Goal: Task Accomplishment & Management: Use online tool/utility

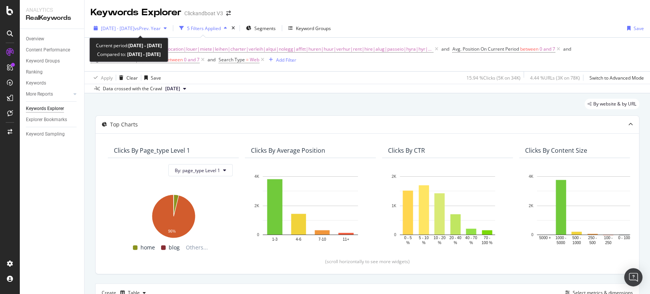
click at [170, 26] on div "button" at bounding box center [165, 28] width 9 height 5
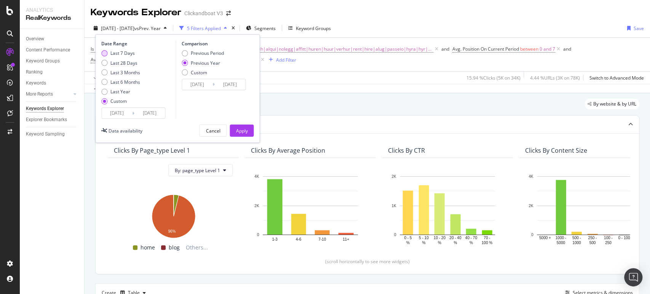
click at [123, 50] on div "Last 7 Days" at bounding box center [122, 53] width 24 height 6
type input "2025/08/09"
type input "2025/08/15"
type input "2024/08/10"
type input "2024/08/16"
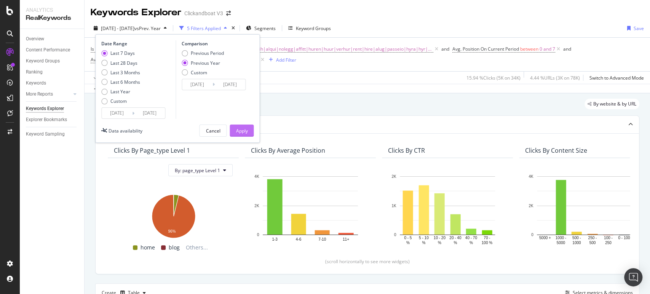
click at [247, 128] on div "Apply" at bounding box center [242, 130] width 12 height 6
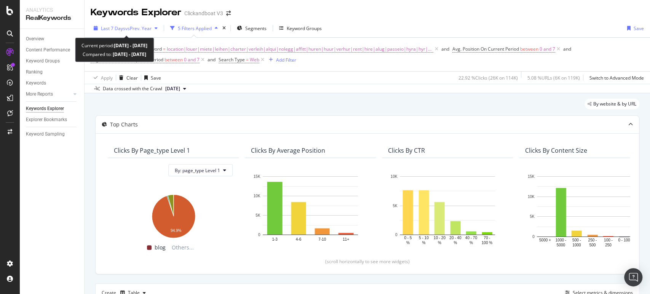
click at [139, 30] on span "vs Prev. Year" at bounding box center [138, 28] width 26 height 6
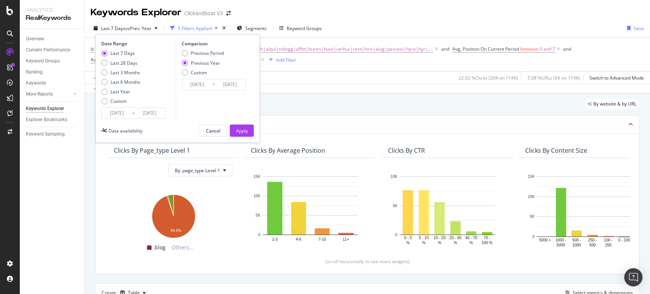
click at [129, 114] on input "2025/08/09" at bounding box center [117, 113] width 30 height 11
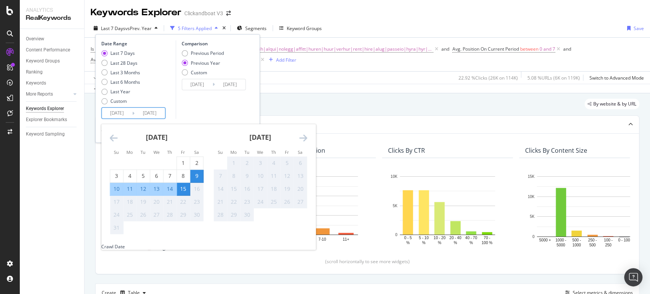
click at [110, 136] on icon "Move backward to switch to the previous month." at bounding box center [114, 137] width 8 height 9
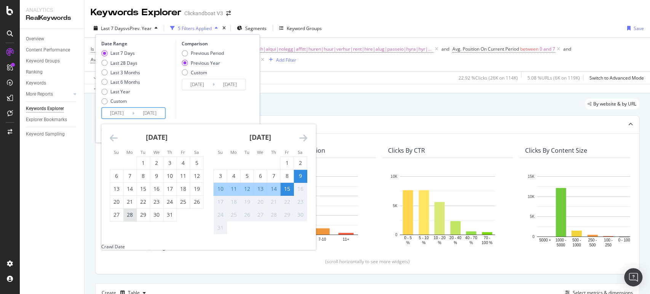
click at [129, 215] on div "28" at bounding box center [129, 215] width 13 height 8
type input "2025/07/28"
type input "2024/07/29"
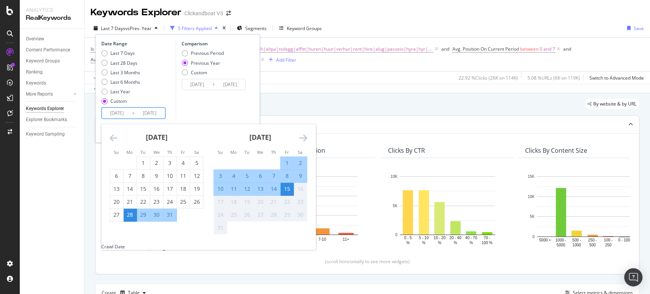
click at [223, 176] on div "3" at bounding box center [219, 176] width 13 height 8
type input "2025/08/03"
type input "2024/08/04"
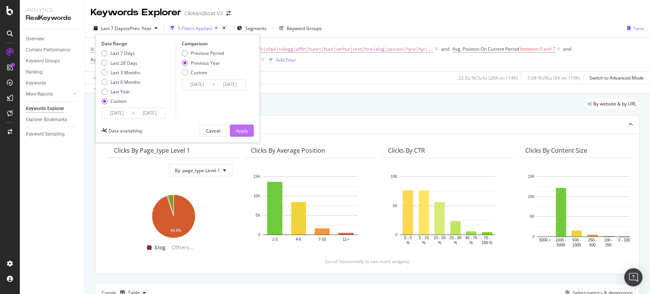
click at [248, 127] on button "Apply" at bounding box center [241, 130] width 24 height 12
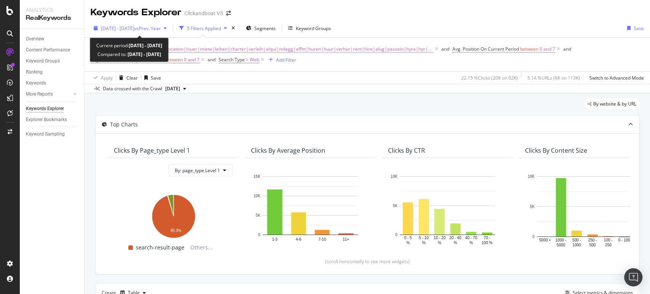
click at [134, 27] on span "2025 Jul. 28th - Aug. 3rd" at bounding box center [117, 28] width 33 height 6
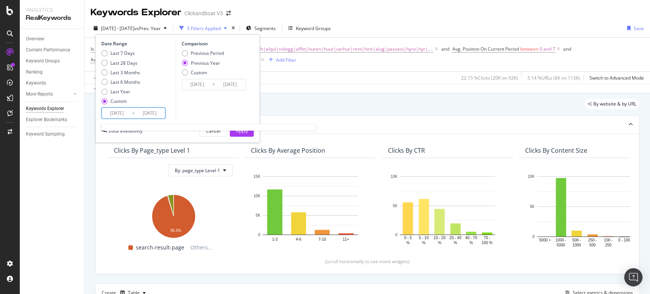
click at [127, 112] on input "2025/07/28" at bounding box center [117, 113] width 30 height 11
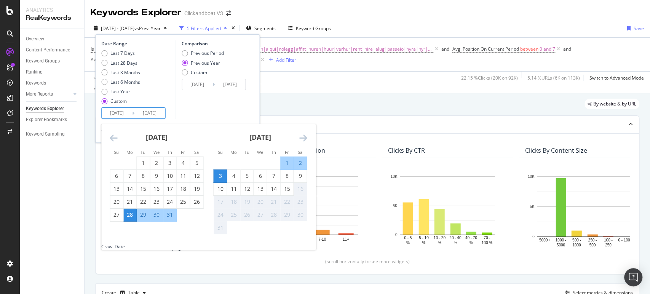
click at [457, 10] on div "Keywords Explorer Clickandboat V3" at bounding box center [366, 9] width 565 height 19
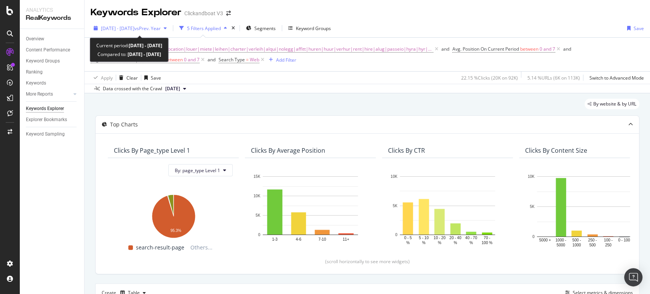
click at [170, 25] on div "2025 Jul. 28th - Aug. 3rd vs Prev. Year" at bounding box center [130, 27] width 79 height 11
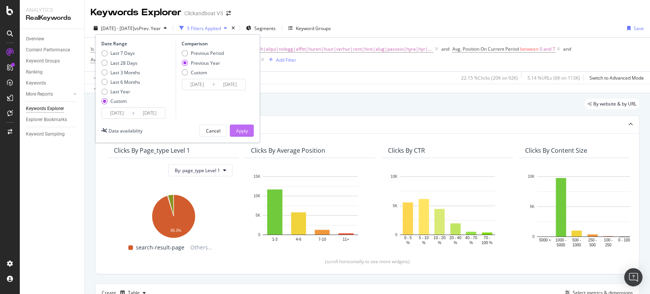
click at [250, 133] on button "Apply" at bounding box center [241, 130] width 24 height 12
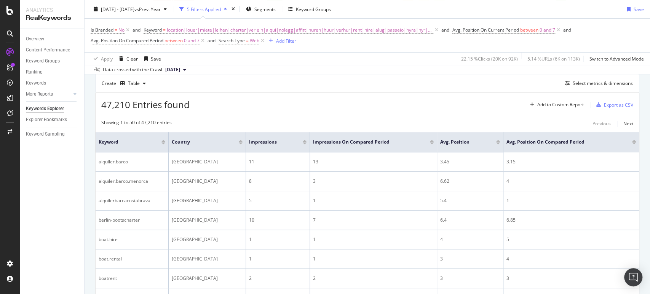
scroll to position [211, 0]
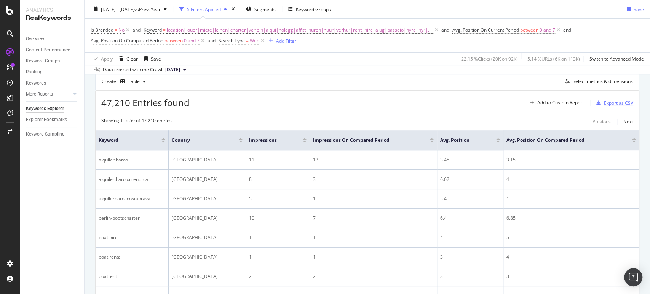
click at [612, 103] on div "Export as CSV" at bounding box center [618, 103] width 29 height 6
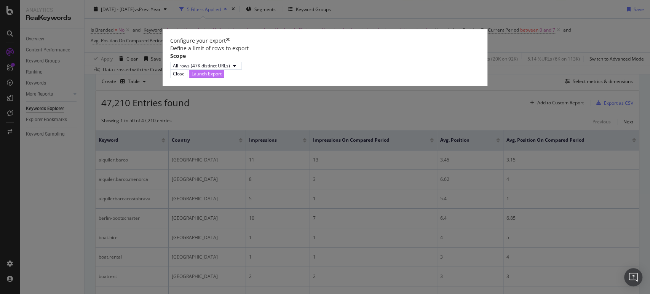
click at [221, 77] on div "Launch Export" at bounding box center [206, 73] width 30 height 6
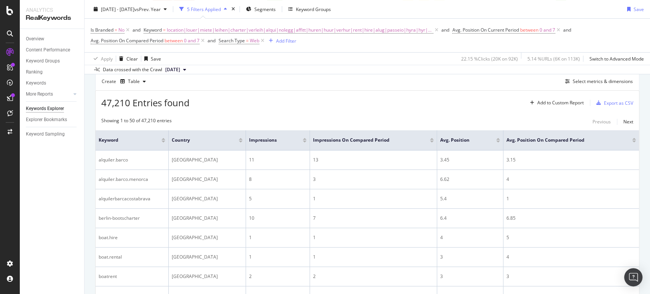
click at [144, 103] on span "47,210 Entries found" at bounding box center [145, 102] width 88 height 13
click at [230, 106] on div "47,210 Entries found Add to Custom Report Export as CSV" at bounding box center [367, 100] width 543 height 19
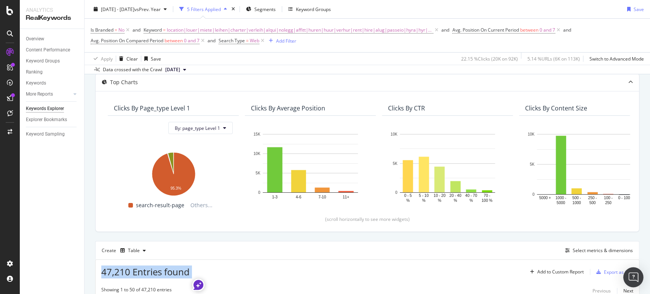
click at [634, 279] on img "Open Intercom Messenger" at bounding box center [633, 277] width 10 height 10
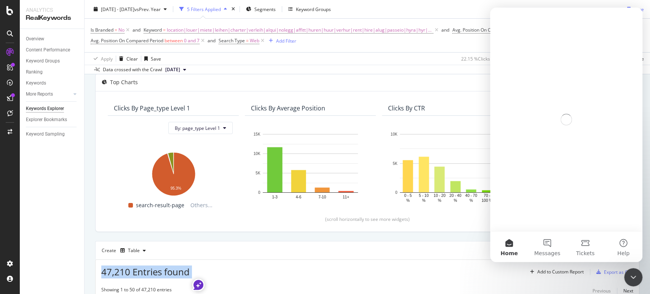
scroll to position [0, 0]
click at [546, 251] on span "Messages" at bounding box center [547, 252] width 26 height 5
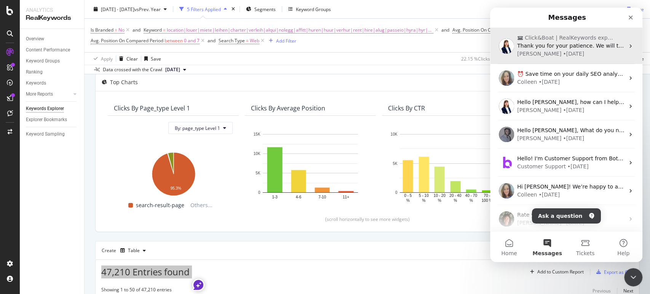
click at [554, 51] on div "Chiara • 6d ago" at bounding box center [570, 54] width 107 height 8
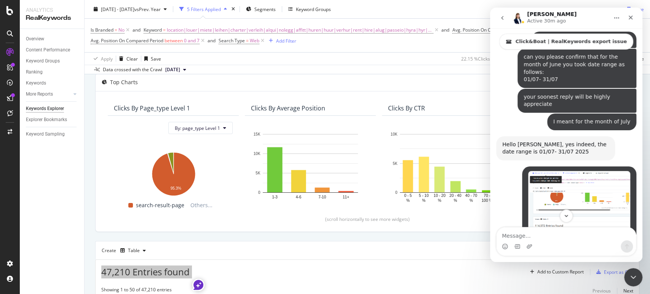
scroll to position [2134, 0]
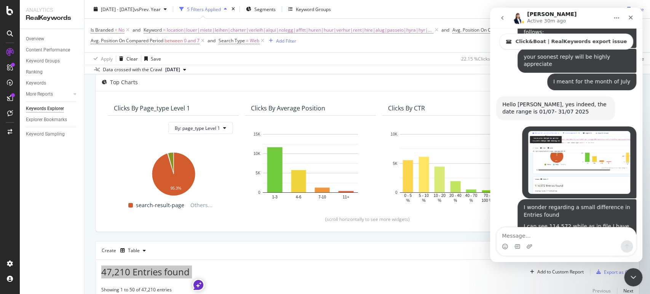
click at [631, 274] on icon "Close Intercom Messenger" at bounding box center [632, 276] width 9 height 9
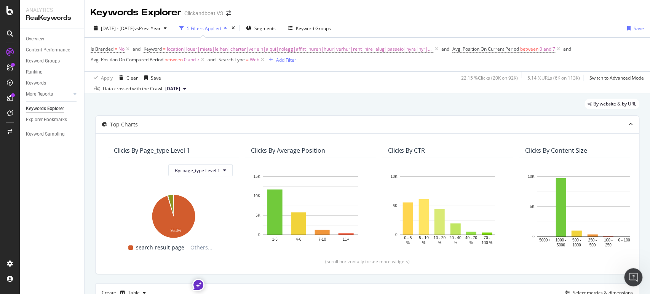
scroll to position [0, 0]
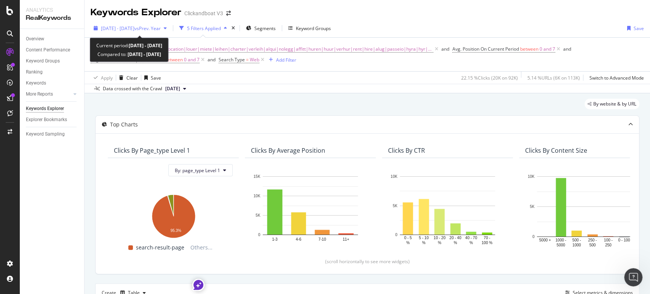
click at [134, 28] on span "2025 Jul. 28th - Aug. 3rd" at bounding box center [117, 28] width 33 height 6
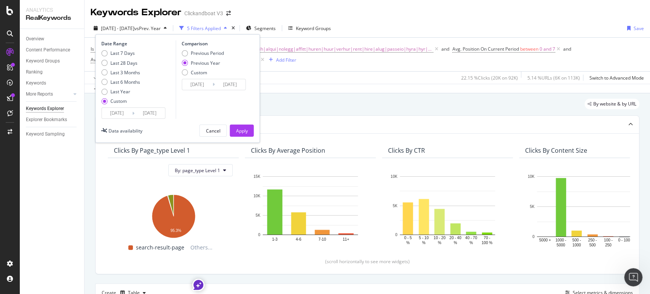
click at [138, 112] on input "2025/08/03" at bounding box center [149, 113] width 30 height 11
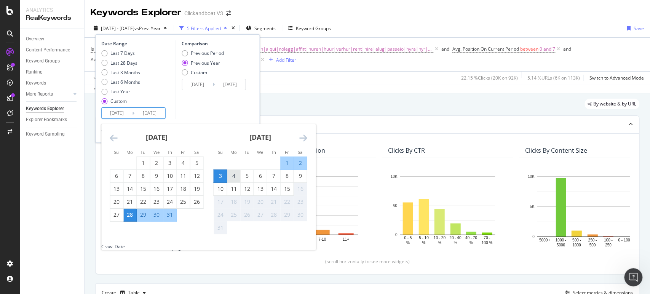
click at [234, 175] on div "4" at bounding box center [233, 176] width 13 height 8
type input "2025/08/04"
type input "2024/08/05"
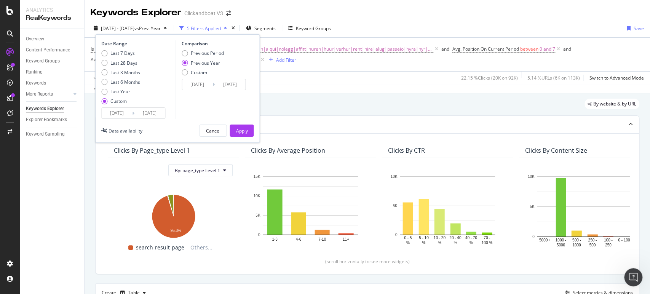
click at [148, 113] on input "2025/08/04" at bounding box center [149, 113] width 30 height 11
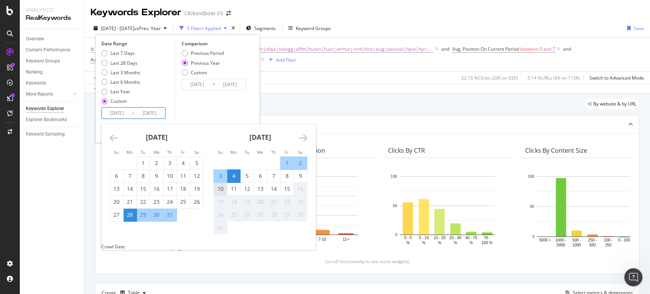
click at [220, 188] on div "10" at bounding box center [219, 189] width 13 height 8
type input "2025/08/10"
type input "2024/08/11"
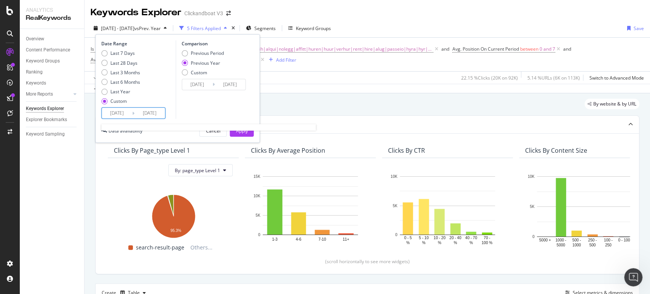
click at [148, 112] on input "2025/08/10" at bounding box center [149, 113] width 30 height 11
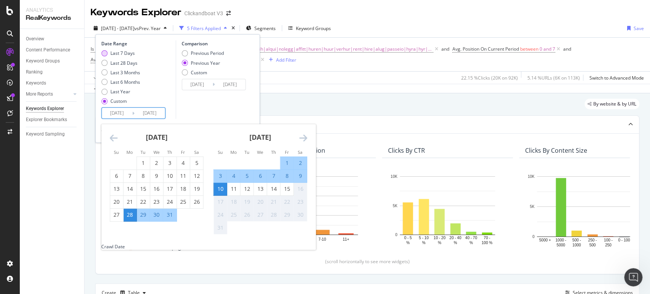
click at [129, 53] on div "Last 7 Days" at bounding box center [122, 53] width 24 height 6
type input "2025/08/09"
type input "2025/08/15"
type input "2024/08/10"
type input "2024/08/16"
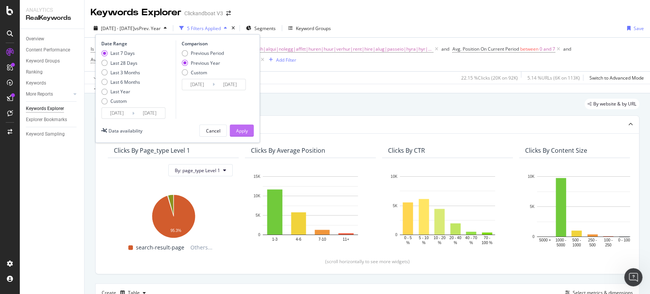
click at [243, 130] on div "Apply" at bounding box center [242, 130] width 12 height 6
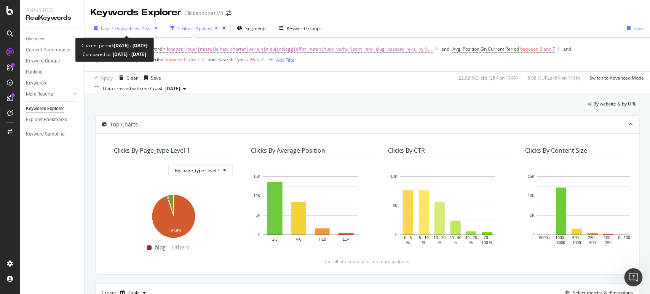
click at [125, 29] on span "vs Prev. Year" at bounding box center [138, 28] width 26 height 6
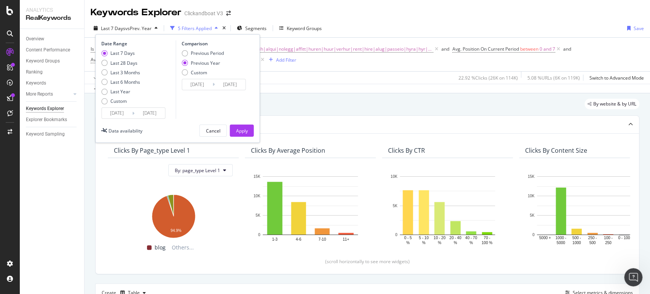
click at [134, 108] on input "2025/08/15" at bounding box center [149, 113] width 30 height 11
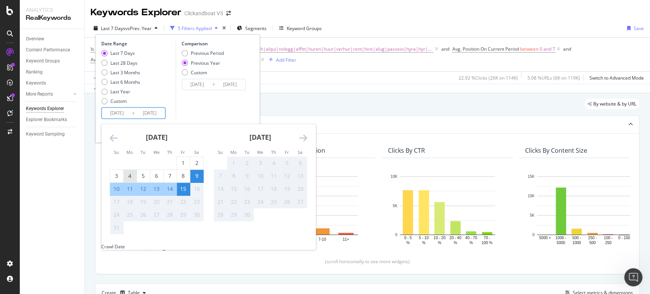
click at [132, 179] on div "4" at bounding box center [129, 176] width 13 height 8
type input "2025/08/04"
type input "2024/08/05"
click at [119, 188] on div "10" at bounding box center [116, 189] width 13 height 8
type input "2025/08/10"
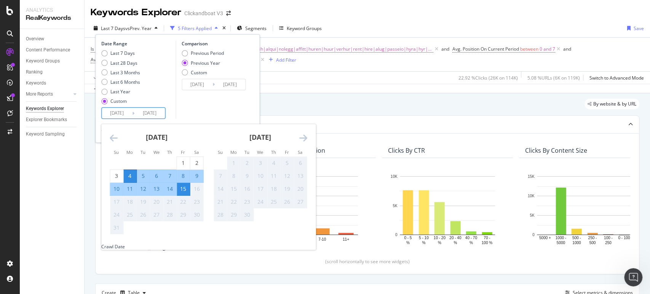
type input "2024/08/11"
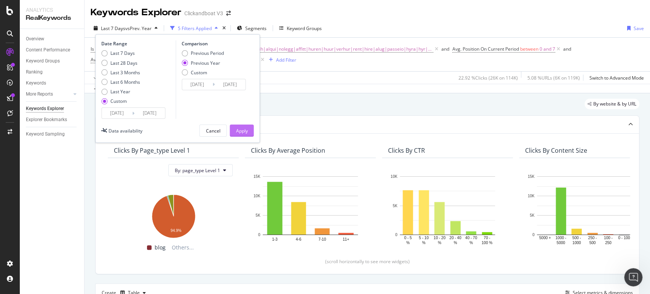
click at [237, 129] on div "Apply" at bounding box center [242, 130] width 12 height 6
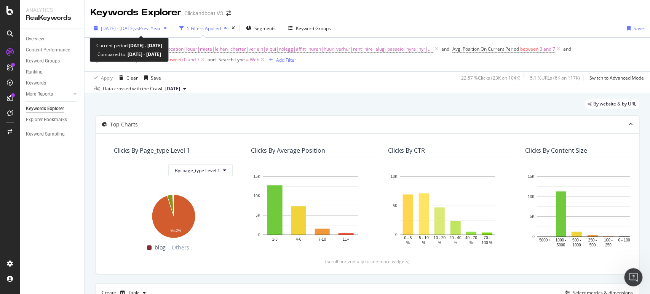
click at [161, 28] on span "vs Prev. Year" at bounding box center [147, 28] width 26 height 6
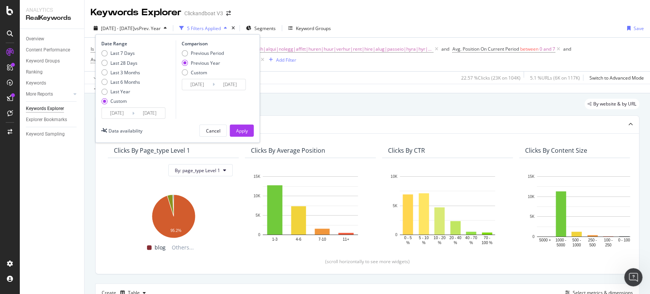
click at [145, 108] on input "2025/08/10" at bounding box center [149, 113] width 30 height 11
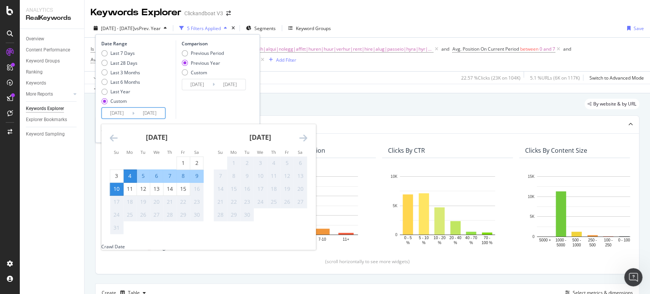
click at [223, 102] on div "Comparison Previous Period Previous Year Custom 2024/08/05 Navigate forward to …" at bounding box center [211, 79] width 72 height 78
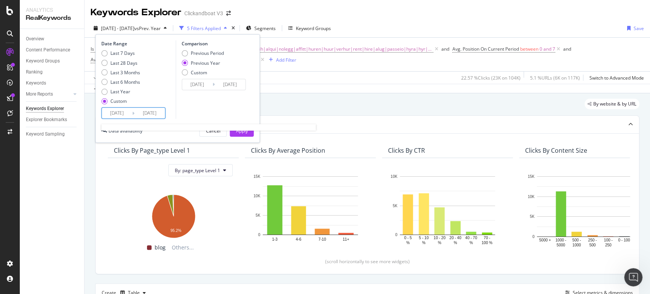
click at [142, 116] on input "2025/08/10" at bounding box center [149, 113] width 30 height 11
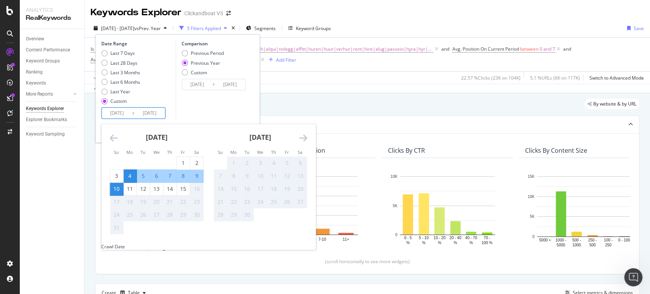
click at [212, 109] on div "Comparison Previous Period Previous Year Custom 2024/08/05 Navigate forward to …" at bounding box center [211, 79] width 72 height 78
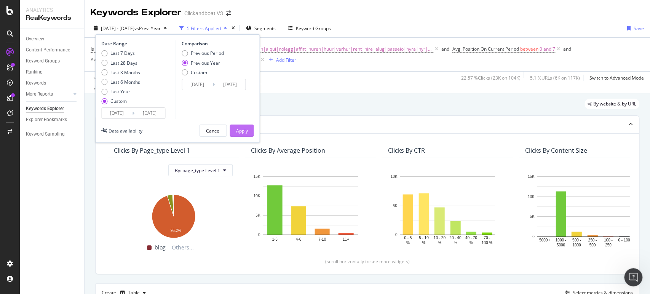
click at [245, 129] on div "Apply" at bounding box center [242, 130] width 12 height 6
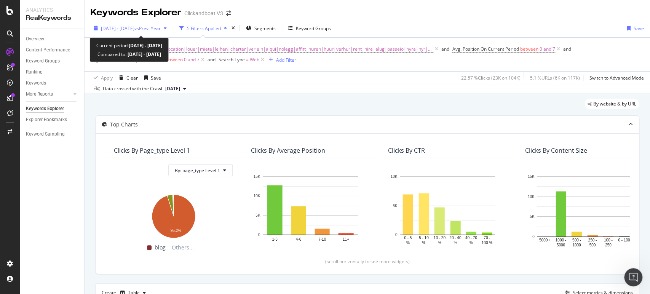
click at [161, 27] on span "vs Prev. Year" at bounding box center [147, 28] width 26 height 6
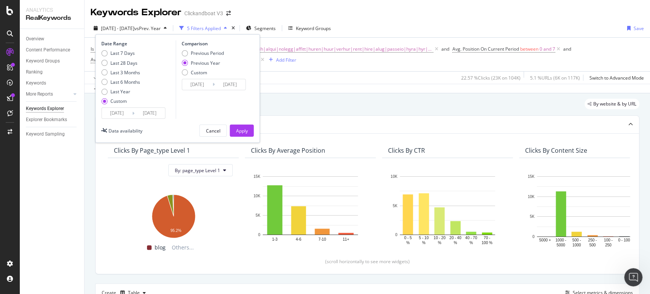
click at [140, 112] on input "2025/08/10" at bounding box center [149, 113] width 30 height 11
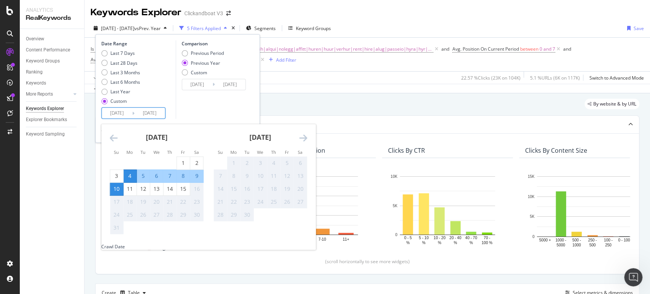
click at [209, 107] on div "Comparison Previous Period Previous Year Custom 2024/08/05 Navigate forward to …" at bounding box center [211, 79] width 72 height 78
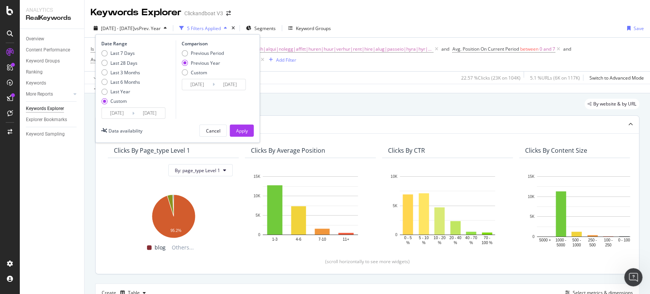
click at [246, 128] on div "Apply" at bounding box center [242, 130] width 12 height 6
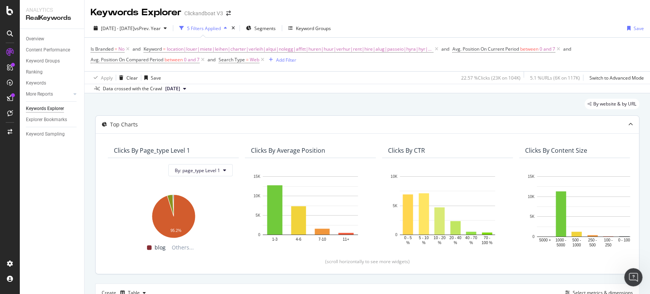
scroll to position [127, 0]
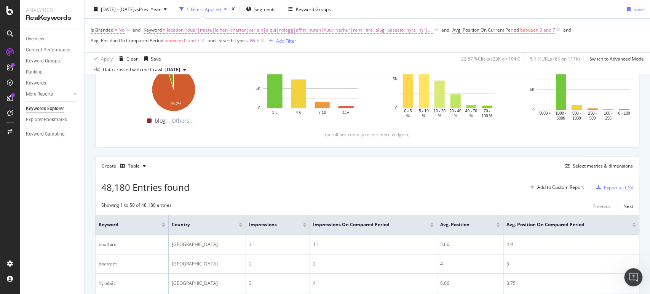
click at [605, 188] on div "Export as CSV" at bounding box center [618, 187] width 29 height 6
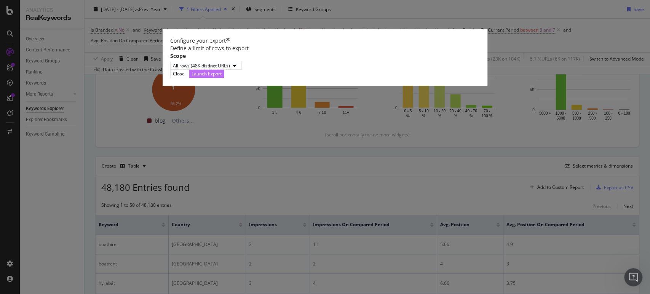
click at [221, 77] on div "Launch Export" at bounding box center [206, 73] width 30 height 6
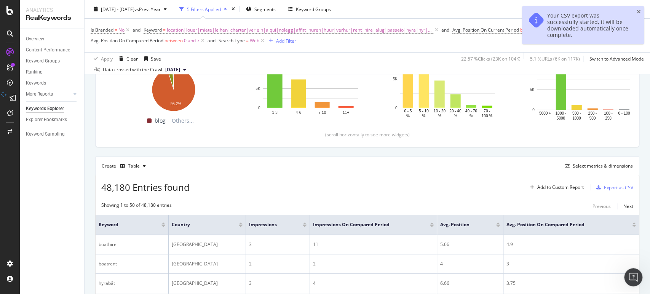
click at [633, 281] on icon "Open Intercom Messenger" at bounding box center [633, 277] width 13 height 13
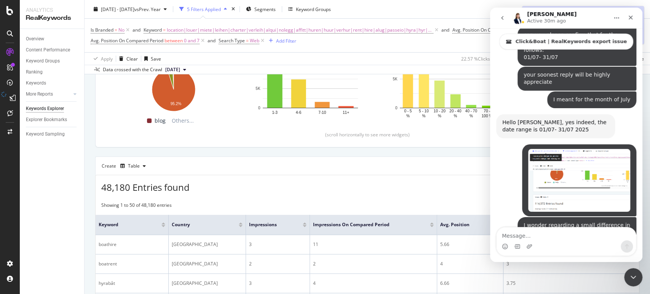
scroll to position [2134, 0]
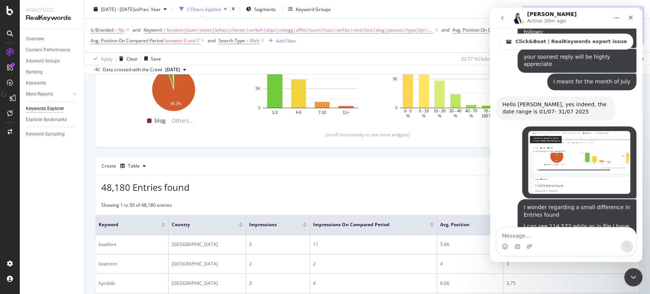
click at [533, 234] on textarea "Message…" at bounding box center [565, 233] width 139 height 13
type textarea "Hello chiara"
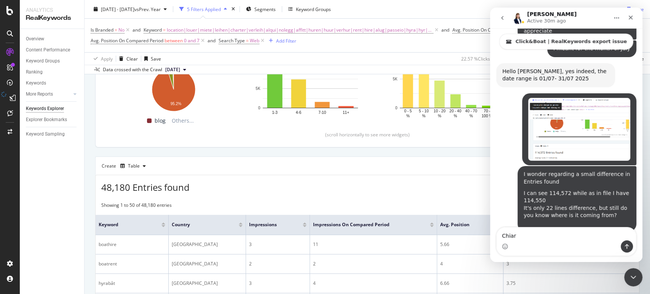
type textarea "Chiara"
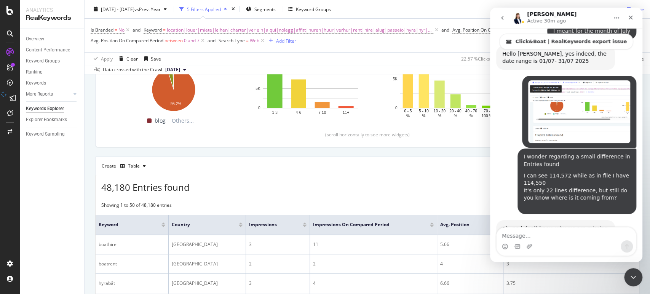
click at [532, 235] on textarea "Message…" at bounding box center [565, 233] width 139 height 13
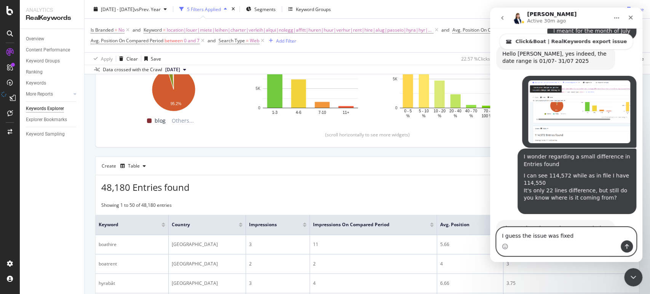
type textarea "I guess the issue was fixed"
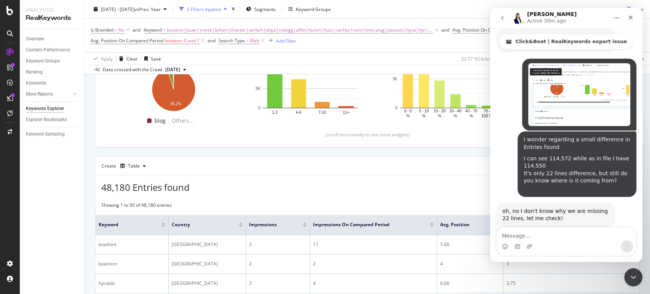
click at [634, 275] on icon "Close Intercom Messenger" at bounding box center [632, 276] width 9 height 9
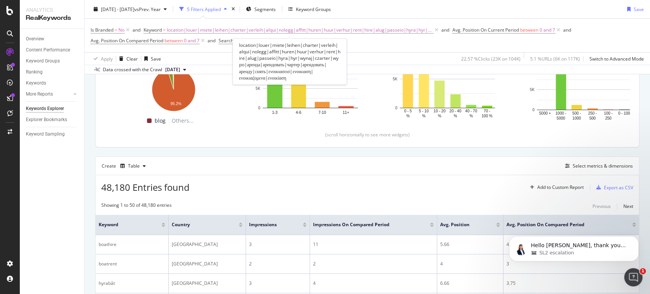
scroll to position [0, 0]
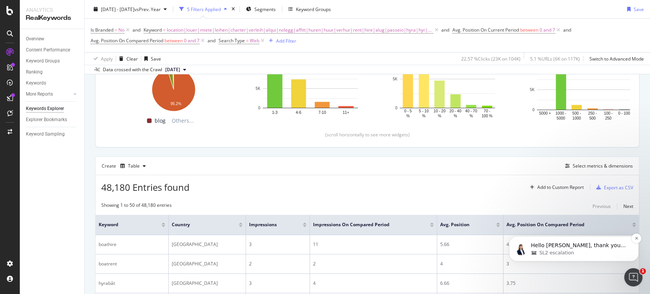
click at [594, 250] on div "SL2 escalation" at bounding box center [579, 252] width 98 height 7
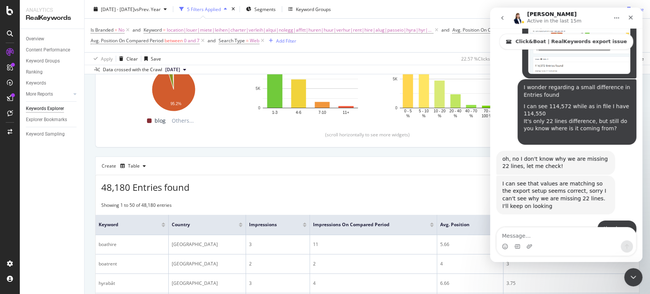
scroll to position [2268, 0]
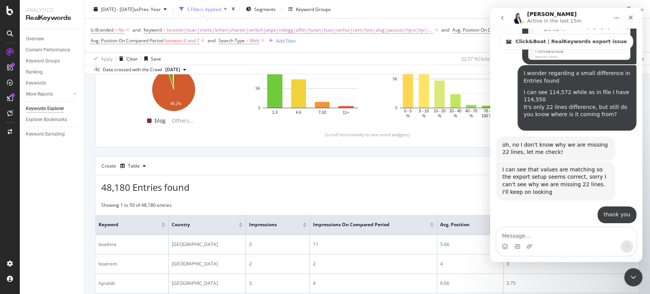
type textarea "h"
type textarea "Thank you"
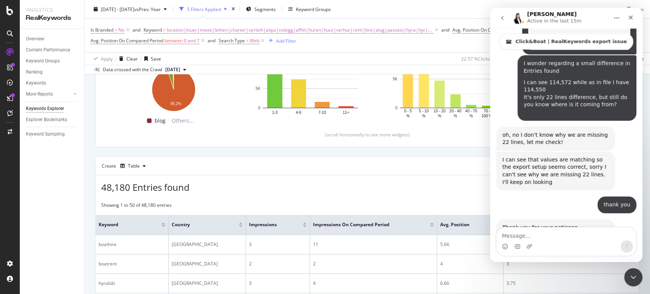
click at [627, 280] on div "Close Intercom Messenger" at bounding box center [633, 277] width 18 height 18
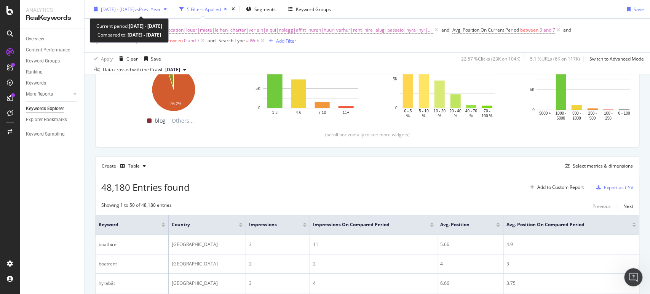
click at [134, 6] on span "2025 Aug. 4th - Aug. 10th" at bounding box center [117, 9] width 33 height 6
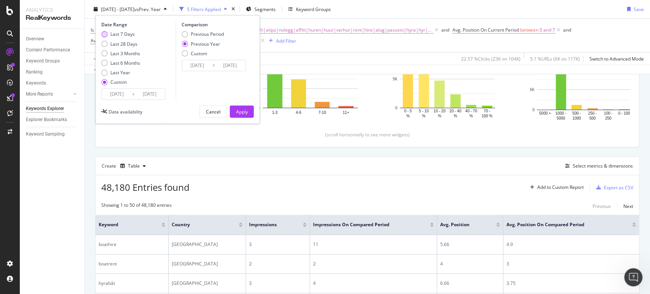
click at [119, 36] on div "Last 7 Days" at bounding box center [122, 34] width 24 height 6
type input "2025/08/09"
type input "2025/08/15"
type input "2024/08/10"
type input "2024/08/16"
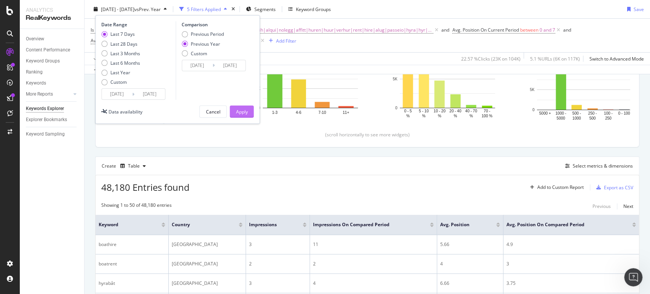
click at [239, 115] on div "Apply" at bounding box center [242, 111] width 12 height 6
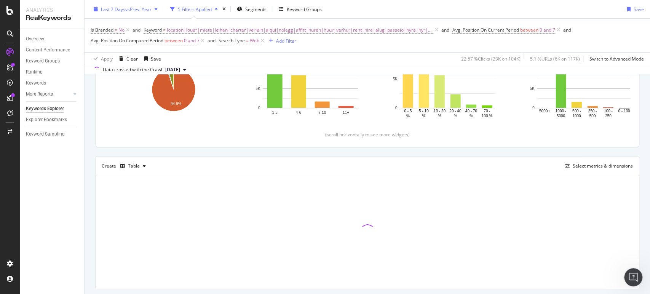
click at [123, 9] on span "Last 7 Days" at bounding box center [113, 9] width 24 height 6
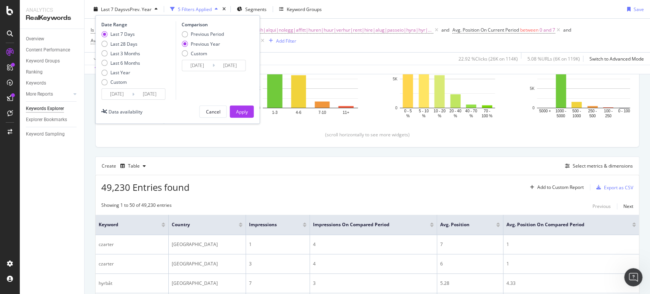
click at [109, 109] on div "Data availability" at bounding box center [125, 111] width 34 height 6
click at [201, 90] on div "Comparison Previous Period Previous Year Custom 2024/08/10 Navigate forward to …" at bounding box center [211, 60] width 72 height 78
click at [240, 108] on div "Apply" at bounding box center [242, 111] width 12 height 6
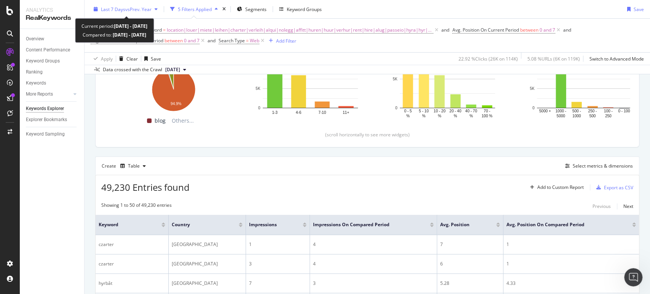
click at [149, 11] on span "vs Prev. Year" at bounding box center [138, 9] width 26 height 6
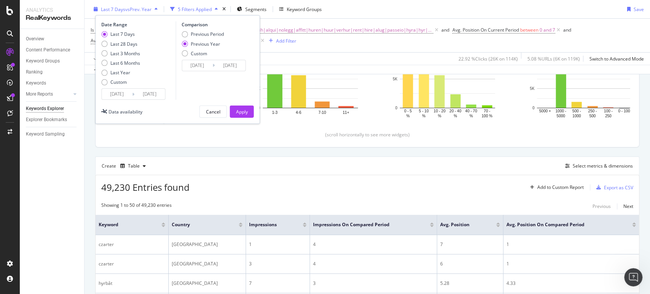
click at [143, 10] on span "vs Prev. Year" at bounding box center [138, 9] width 26 height 6
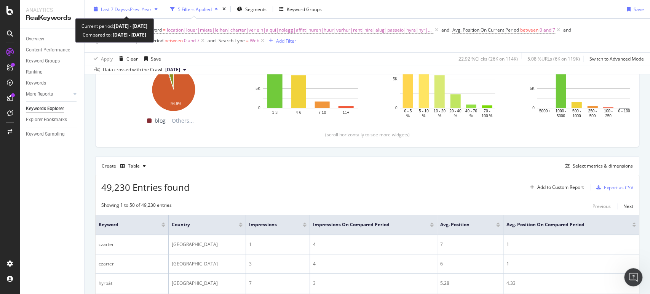
click at [146, 10] on span "vs Prev. Year" at bounding box center [138, 9] width 26 height 6
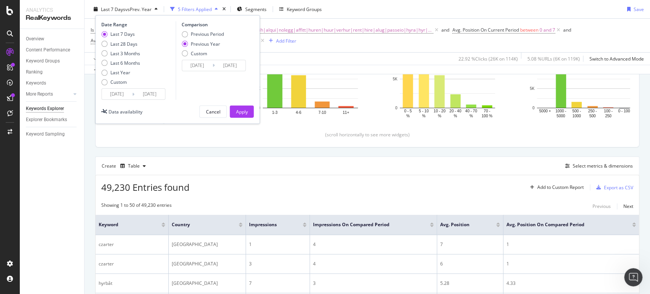
click at [146, 10] on span "vs Prev. Year" at bounding box center [138, 9] width 26 height 6
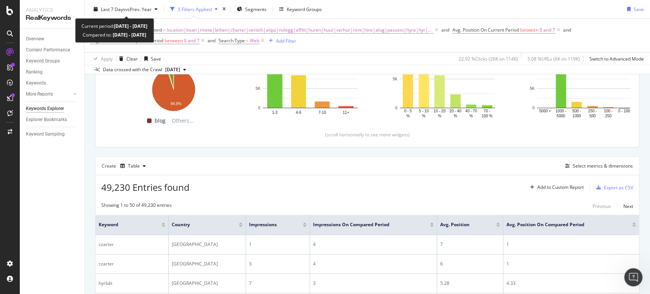
click at [146, 10] on span "vs Prev. Year" at bounding box center [138, 9] width 26 height 6
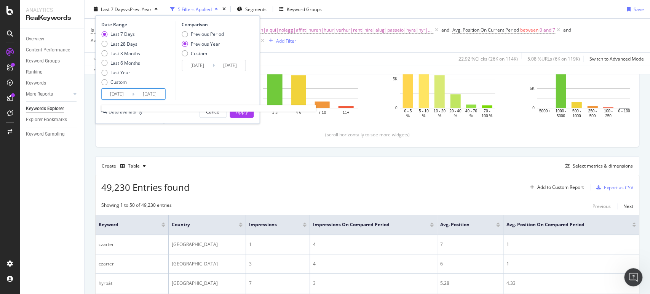
click at [132, 91] on input "2025/08/09" at bounding box center [117, 94] width 30 height 11
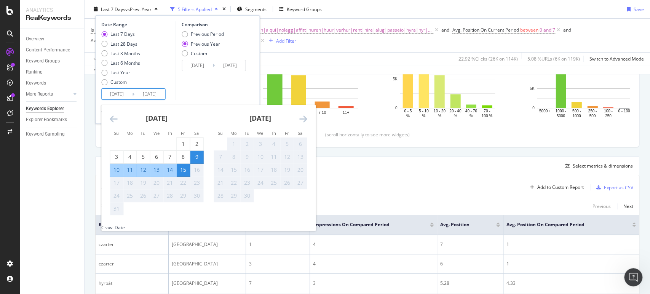
click at [135, 90] on input "2025/08/15" at bounding box center [149, 94] width 30 height 11
click at [156, 39] on div "Last 7 Days Last 28 Days Last 3 Months Last 6 Months Last Year Custom" at bounding box center [137, 59] width 72 height 57
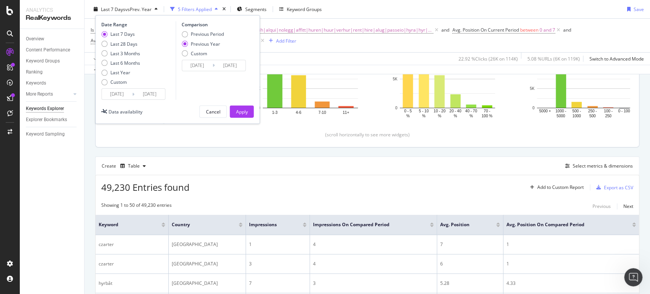
click at [237, 108] on div "Apply" at bounding box center [242, 111] width 12 height 6
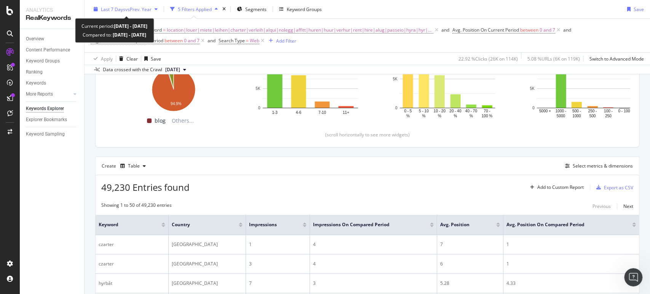
click at [143, 13] on div "Last 7 Days vs Prev. Year" at bounding box center [126, 8] width 70 height 11
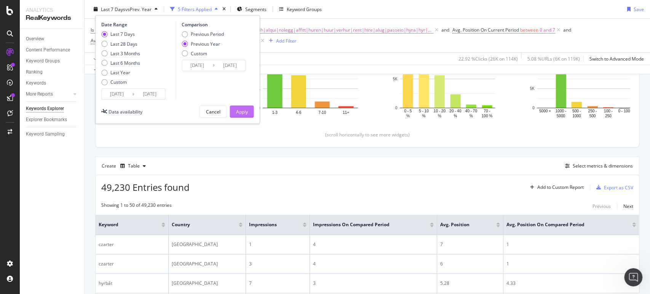
click at [247, 111] on div "Apply" at bounding box center [242, 111] width 12 height 6
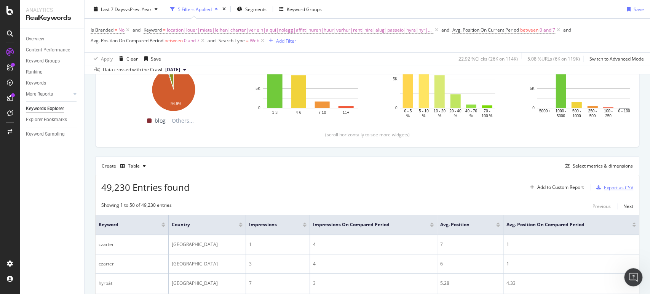
click at [606, 191] on div "Export as CSV" at bounding box center [613, 187] width 40 height 11
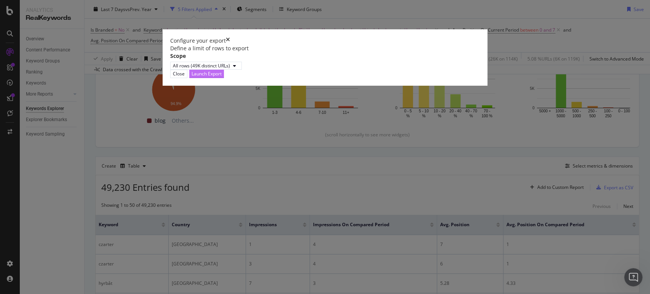
click at [221, 77] on div "Launch Export" at bounding box center [206, 73] width 30 height 6
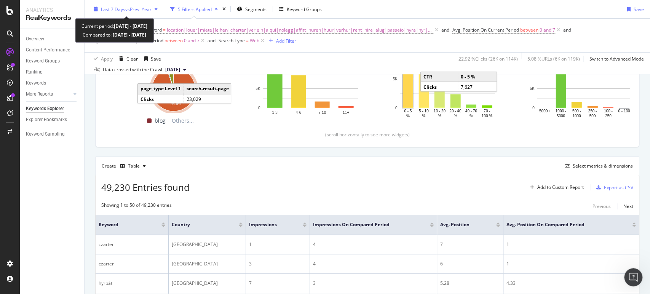
click at [143, 9] on span "vs Prev. Year" at bounding box center [138, 9] width 26 height 6
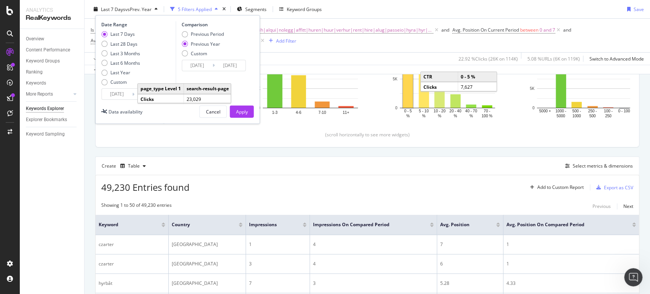
click at [124, 94] on input "2025/08/09" at bounding box center [117, 94] width 30 height 11
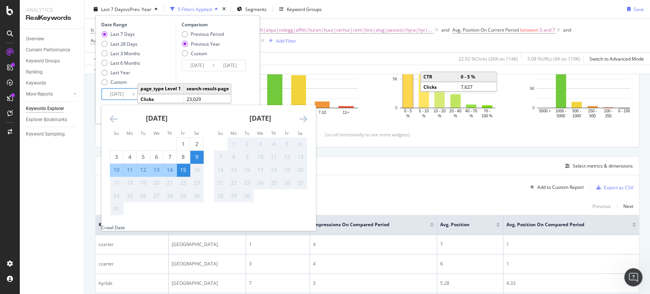
click at [166, 46] on div "Last 7 Days Last 28 Days Last 3 Months Last 6 Months Last Year Custom" at bounding box center [137, 59] width 72 height 57
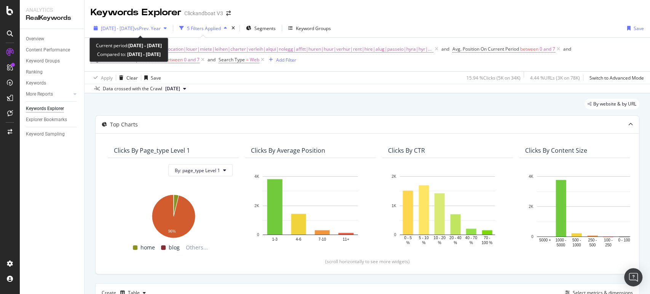
click at [134, 26] on span "[DATE] - [DATE]" at bounding box center [117, 28] width 33 height 6
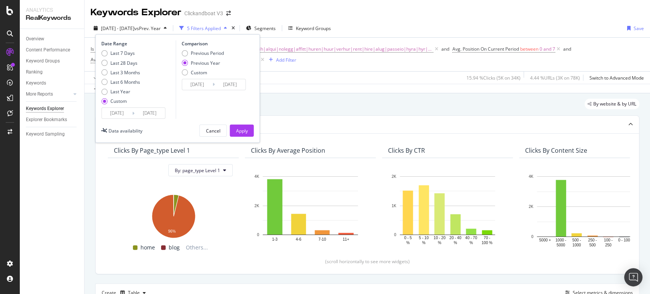
click at [135, 109] on input "[DATE]" at bounding box center [149, 113] width 30 height 11
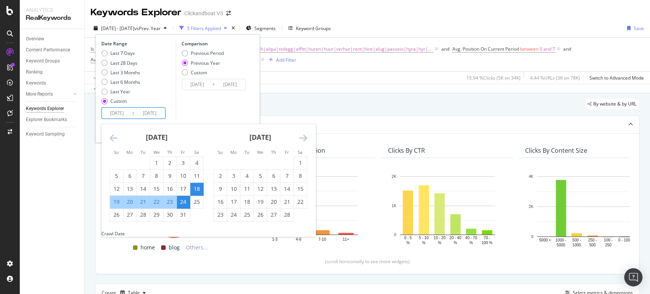
click at [188, 104] on div "Comparison Previous Period Previous Year Custom 2024/01/20 Navigate forward to …" at bounding box center [211, 79] width 72 height 78
